Goal: Task Accomplishment & Management: Manage account settings

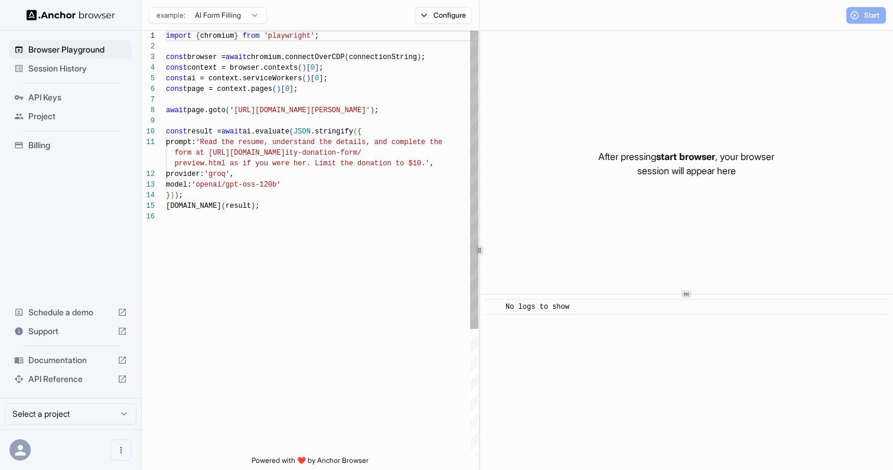
scroll to position [106, 0]
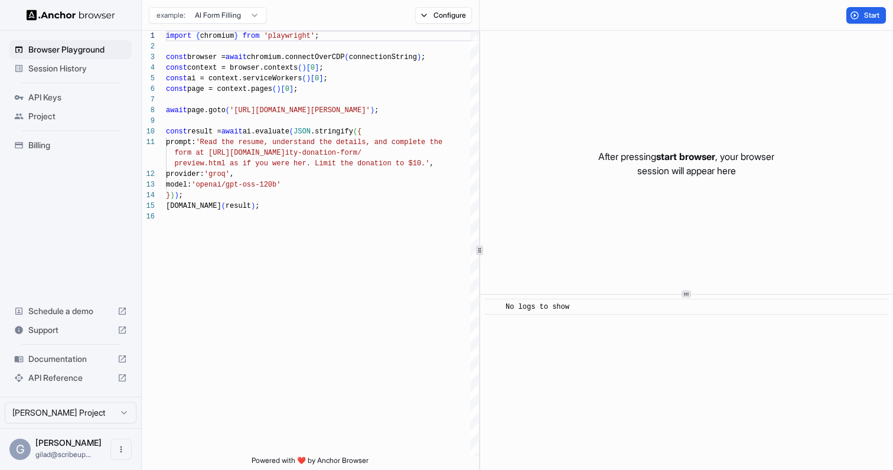
click at [108, 114] on span "Project" at bounding box center [77, 116] width 99 height 12
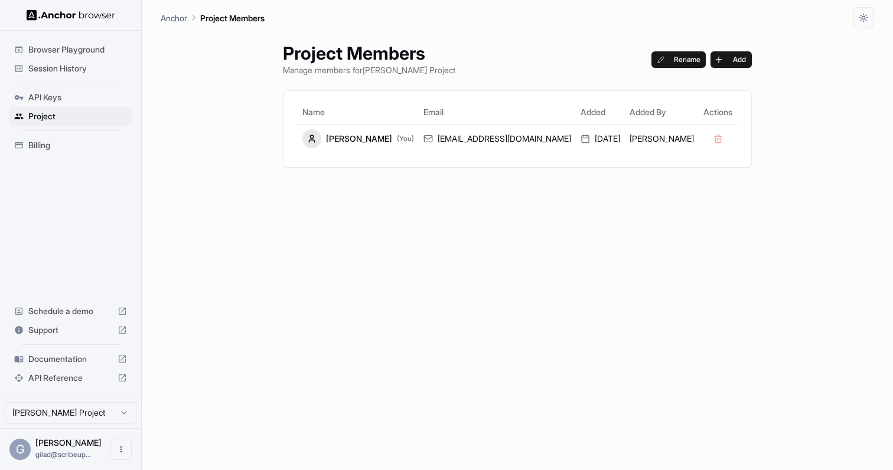
click at [105, 71] on span "Session History" at bounding box center [77, 69] width 99 height 12
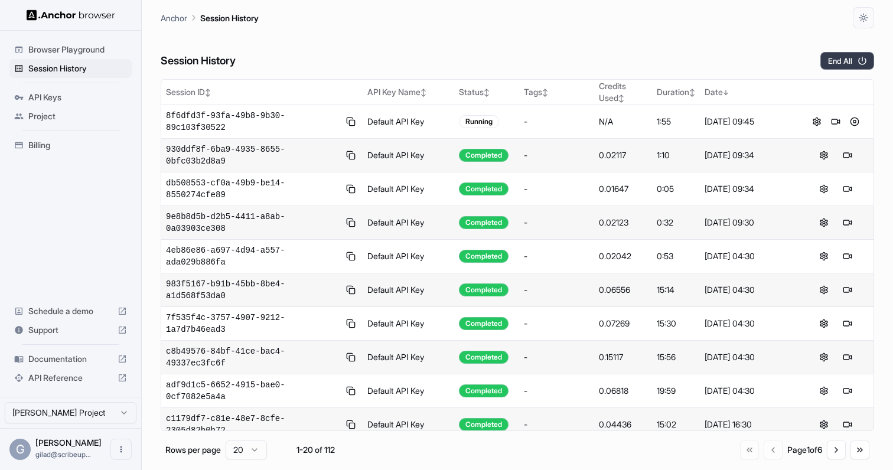
click at [851, 60] on button "End All" at bounding box center [847, 61] width 54 height 18
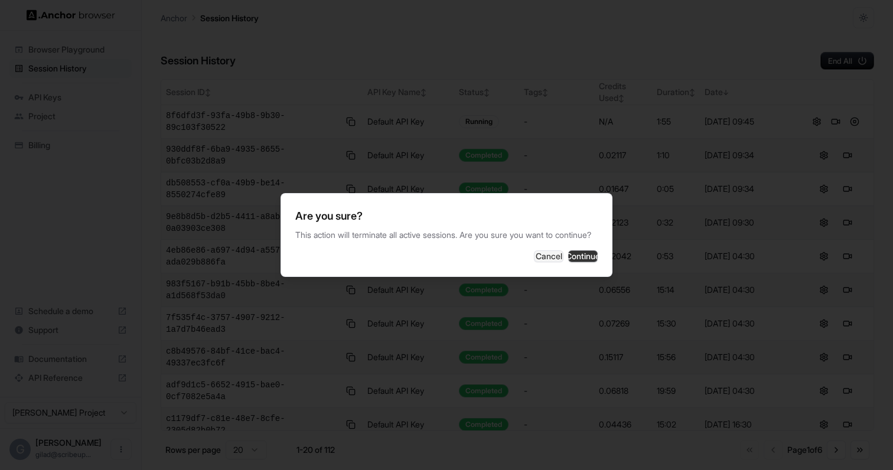
click at [568, 262] on button "Continue" at bounding box center [583, 256] width 30 height 12
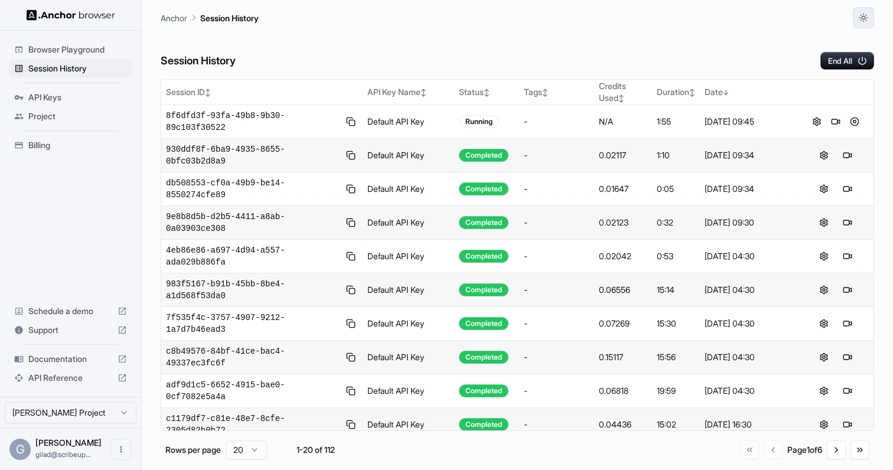
click at [864, 18] on icon "button" at bounding box center [863, 18] width 9 height 9
click at [859, 62] on li "Light" at bounding box center [848, 65] width 37 height 19
click at [863, 16] on icon "button" at bounding box center [863, 18] width 9 height 9
click at [863, 82] on li "Dark" at bounding box center [848, 84] width 37 height 19
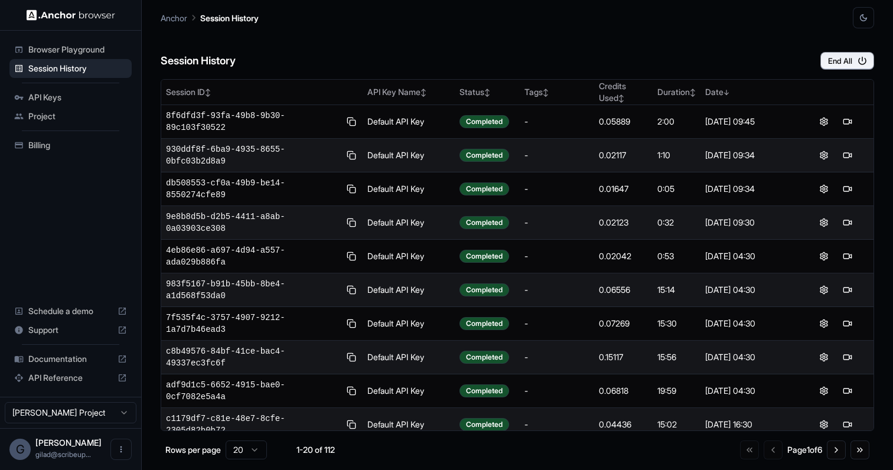
click at [859, 16] on icon "button" at bounding box center [863, 17] width 9 height 9
click at [847, 45] on li "System" at bounding box center [848, 45] width 37 height 19
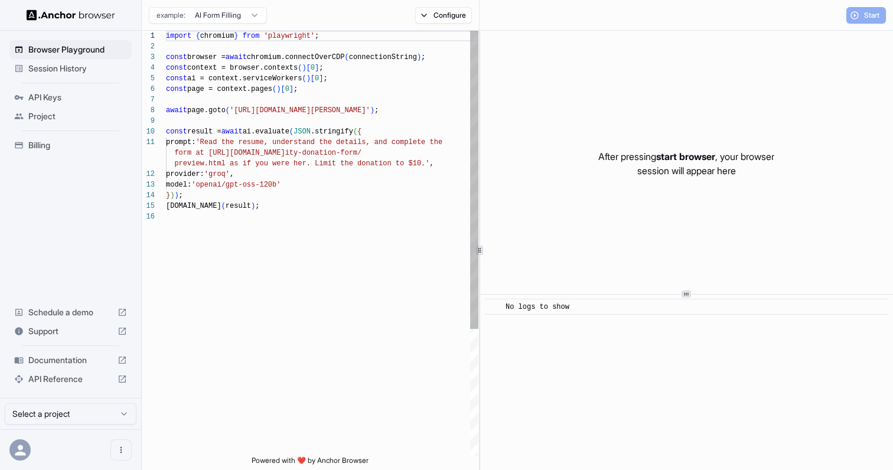
scroll to position [106, 0]
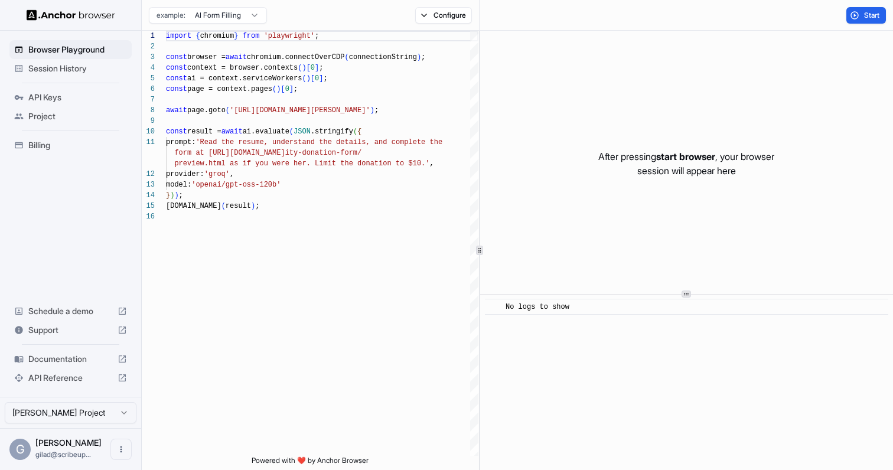
click at [61, 119] on span "Project" at bounding box center [77, 116] width 99 height 12
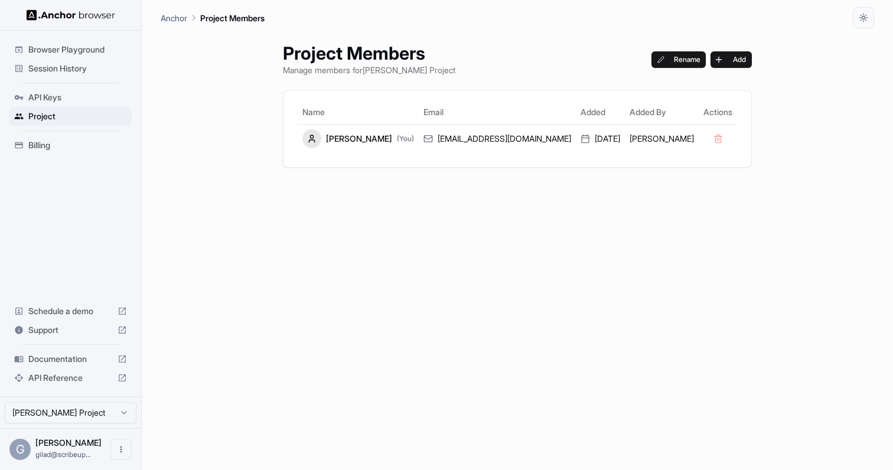
click at [92, 64] on span "Session History" at bounding box center [77, 69] width 99 height 12
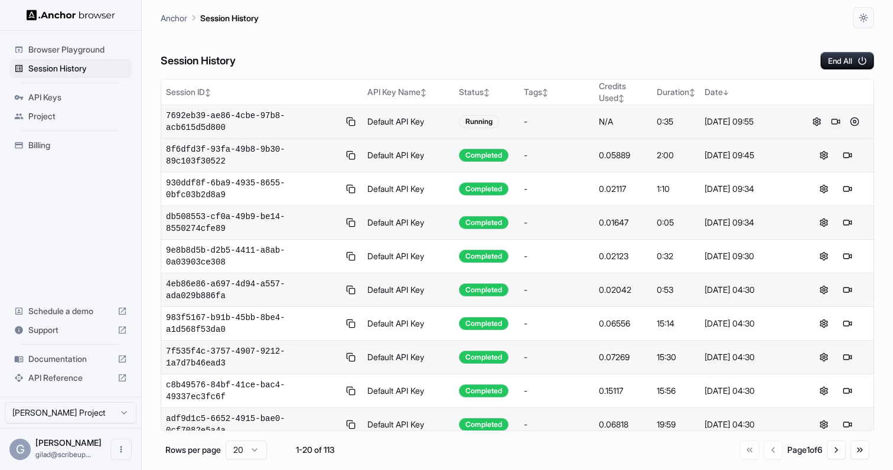
click at [834, 121] on button at bounding box center [836, 122] width 14 height 14
click at [856, 119] on button at bounding box center [855, 122] width 14 height 14
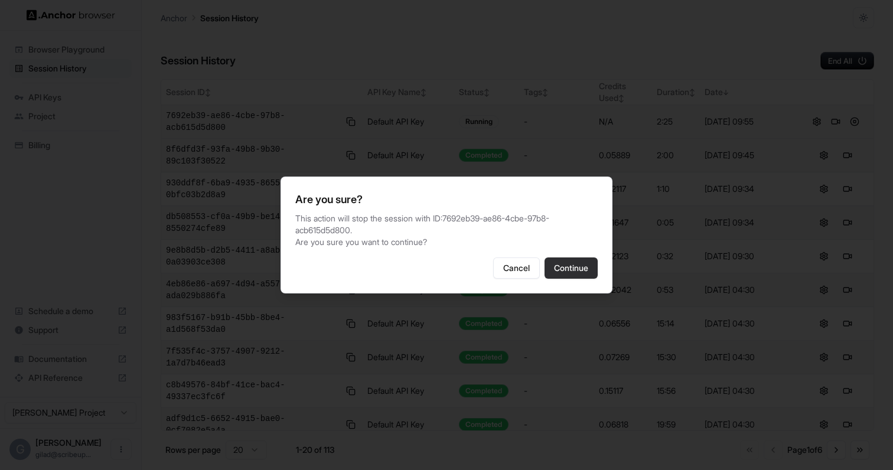
click at [556, 269] on button "Continue" at bounding box center [571, 268] width 53 height 21
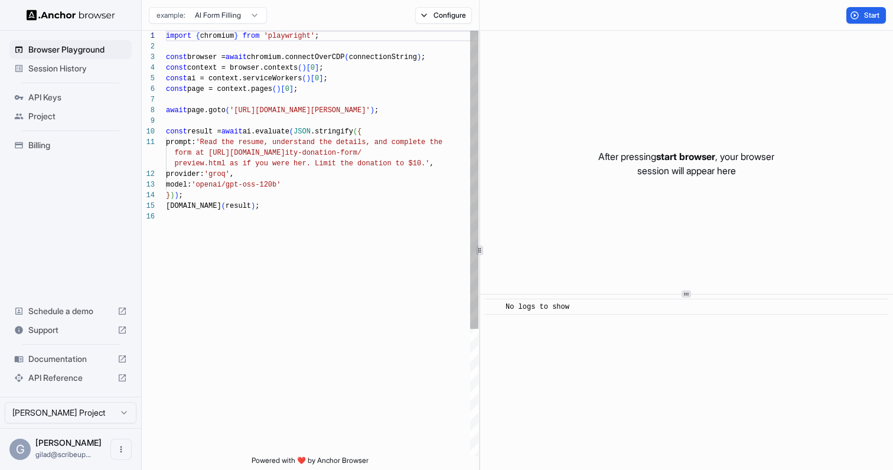
scroll to position [106, 0]
click at [79, 123] on div "Project" at bounding box center [70, 116] width 122 height 19
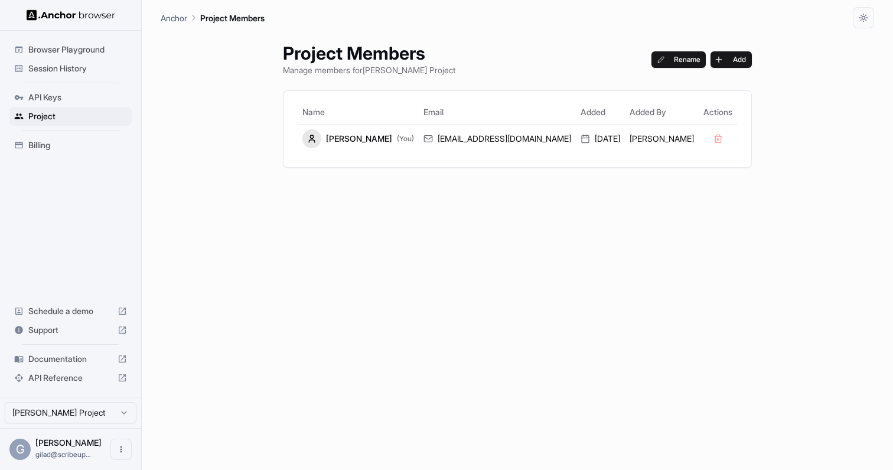
click at [79, 141] on span "Billing" at bounding box center [77, 145] width 99 height 12
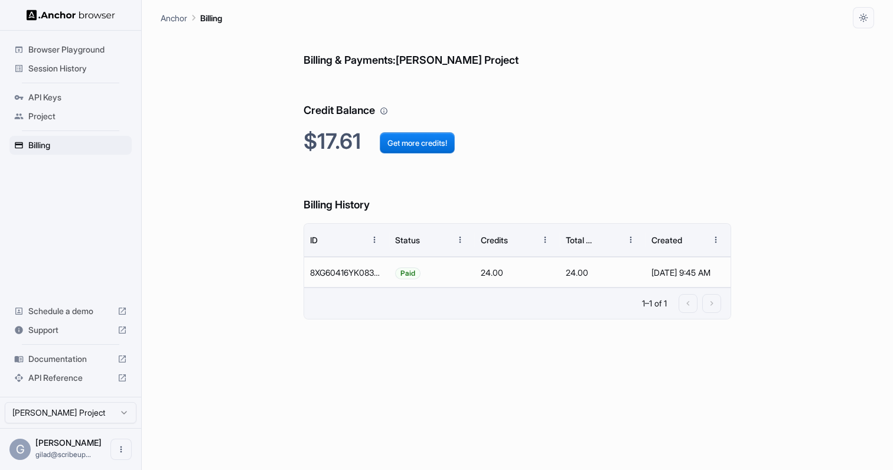
click at [101, 69] on span "Session History" at bounding box center [77, 69] width 99 height 12
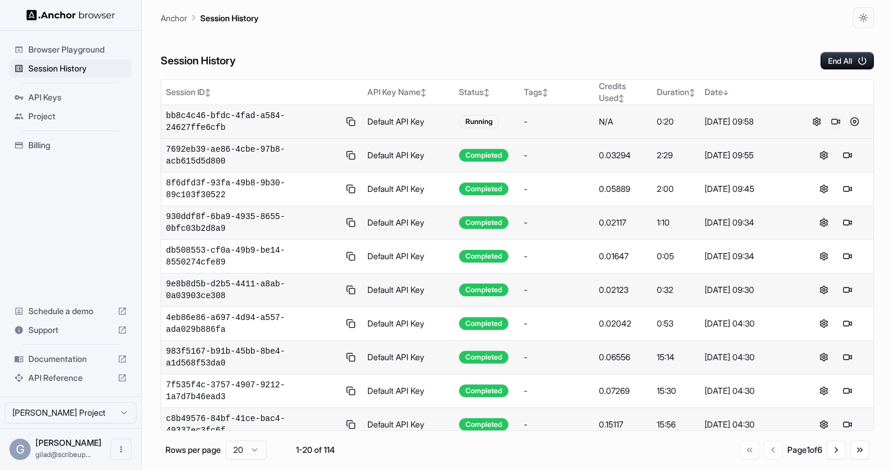
click at [830, 123] on button at bounding box center [836, 122] width 14 height 14
click at [853, 126] on button at bounding box center [855, 122] width 14 height 14
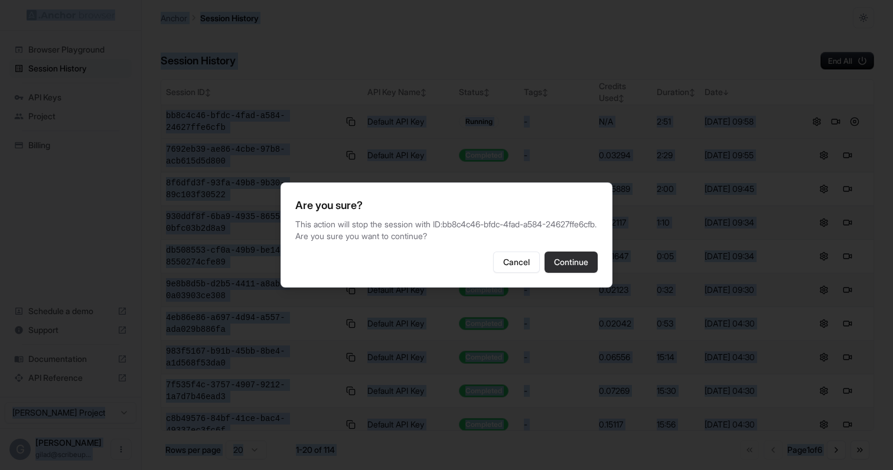
click at [571, 265] on button "Continue" at bounding box center [571, 262] width 53 height 21
